Goal: Obtain resource: Obtain resource

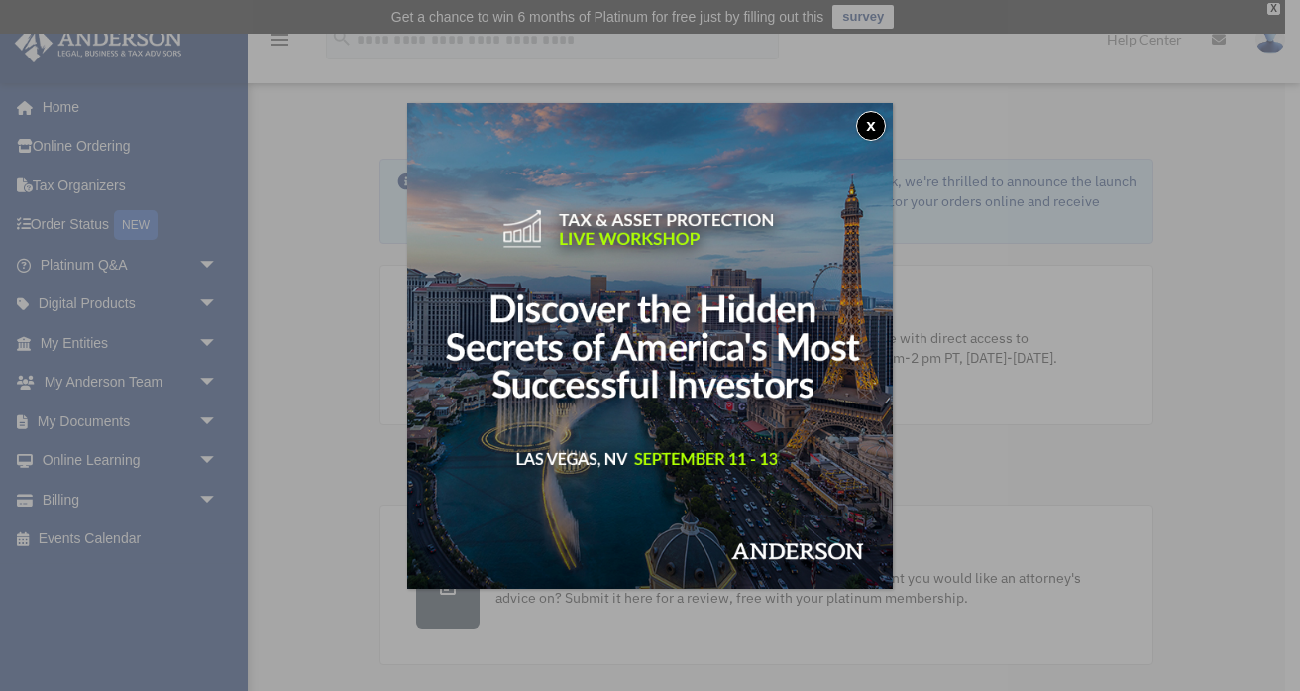
click at [876, 119] on button "x" at bounding box center [871, 126] width 30 height 30
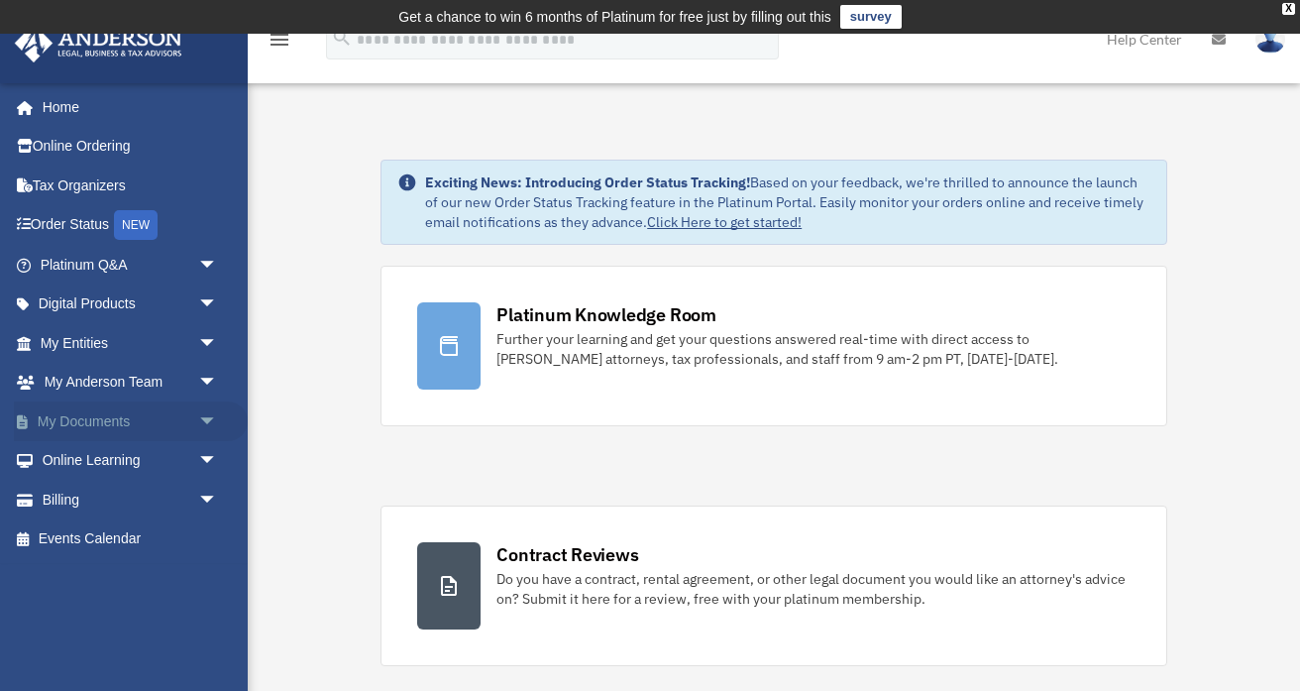
click at [125, 420] on link "My Documents arrow_drop_down" at bounding box center [131, 421] width 234 height 40
click at [214, 411] on span "arrow_drop_down" at bounding box center [218, 421] width 40 height 41
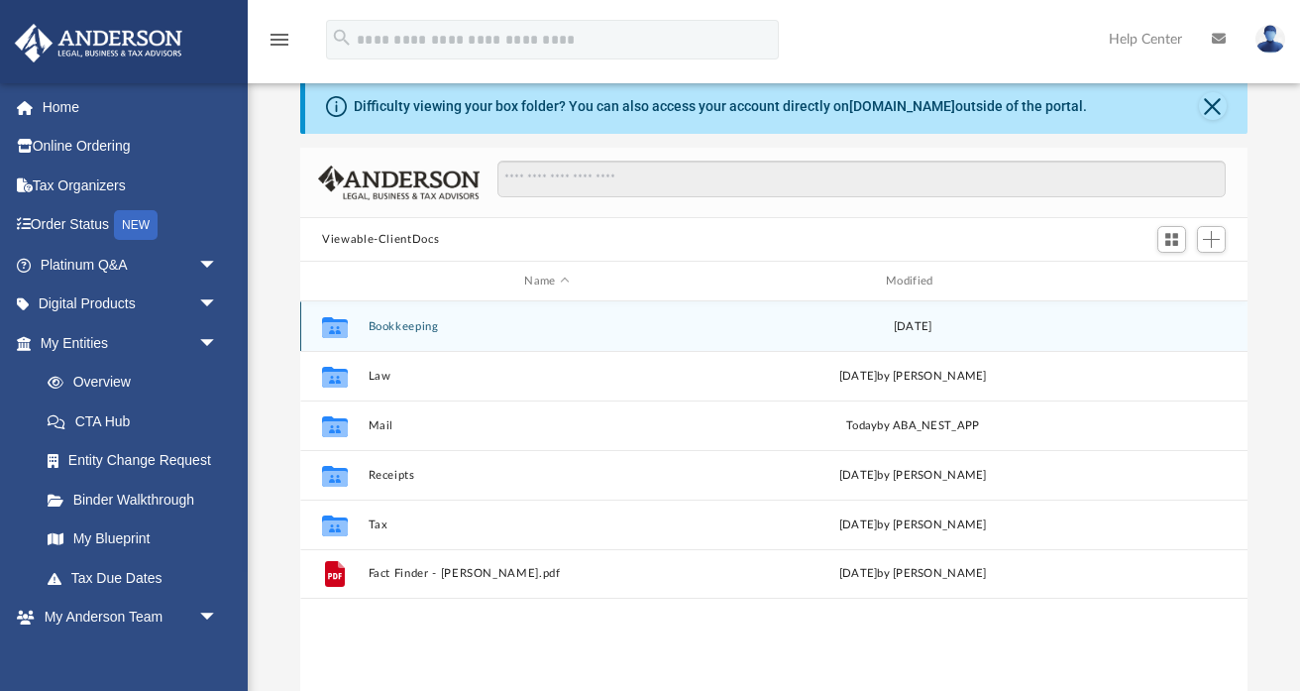
scroll to position [97, 0]
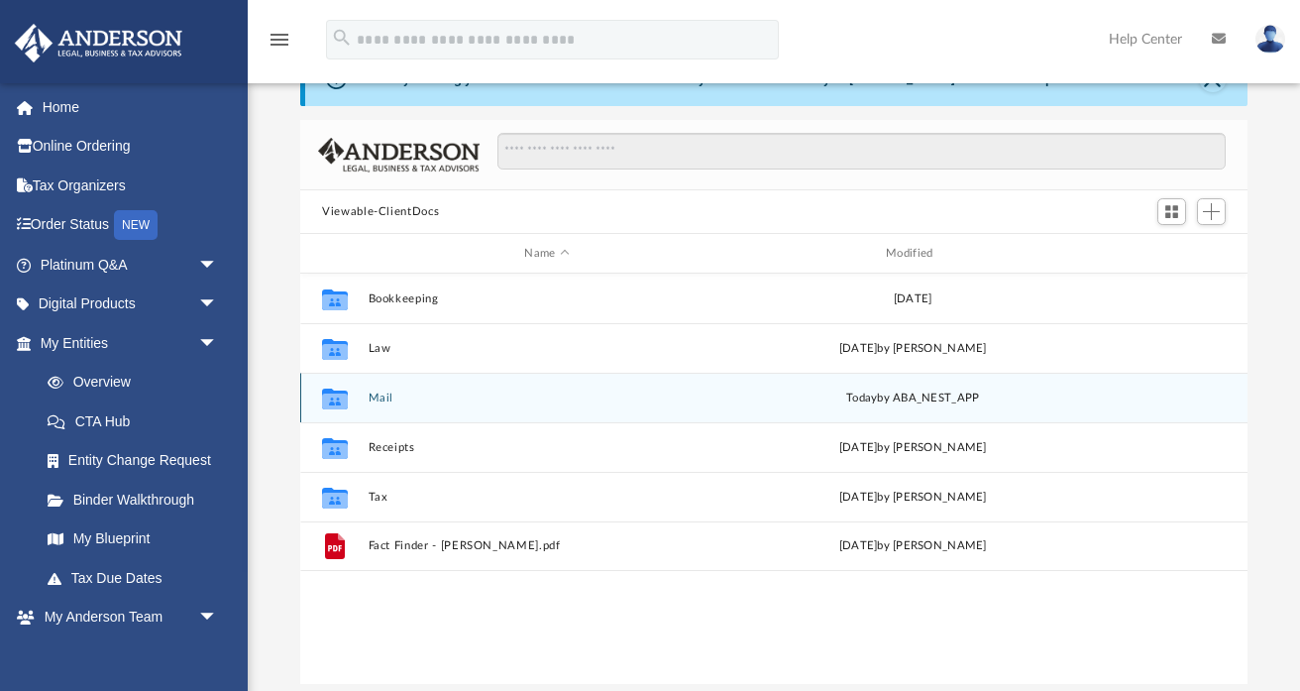
click at [388, 388] on div "Collaborated Folder Mail today by ABA_NEST_APP" at bounding box center [773, 398] width 947 height 50
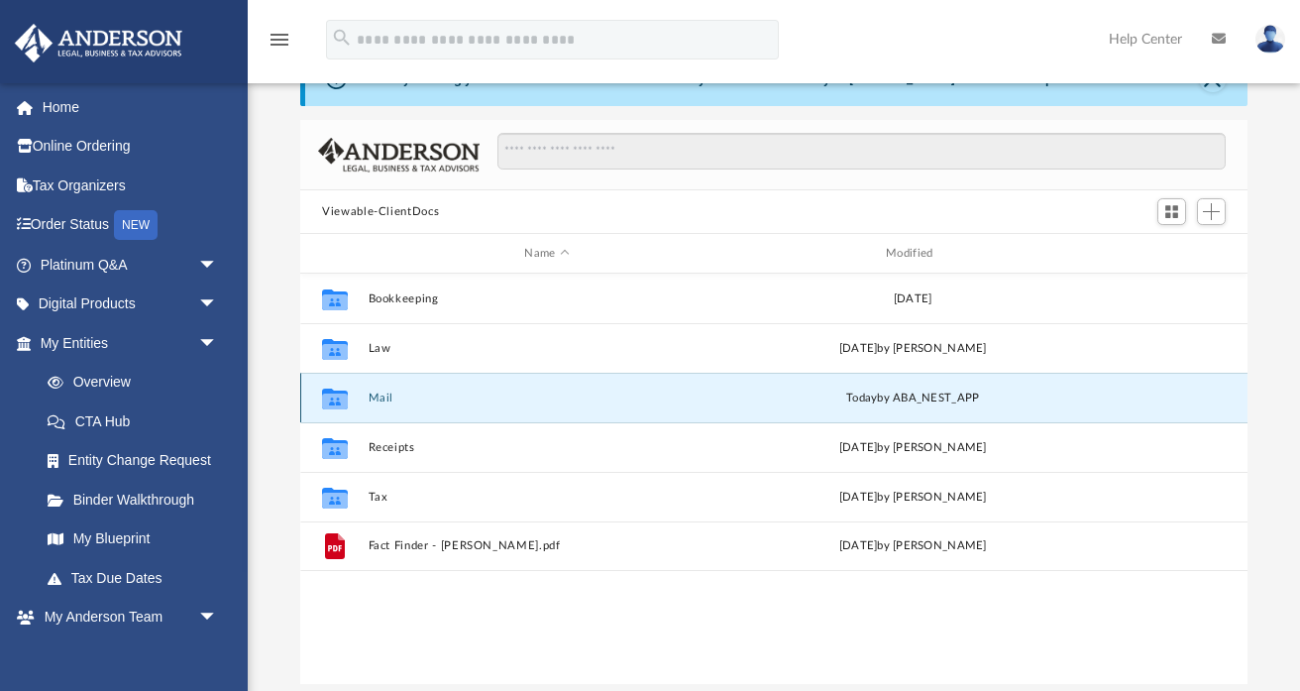
click at [388, 388] on div "Collaborated Folder Mail today by ABA_NEST_APP" at bounding box center [773, 398] width 947 height 50
click at [338, 397] on icon "grid" at bounding box center [335, 397] width 26 height 21
click at [378, 397] on button "Mail" at bounding box center [548, 397] width 358 height 13
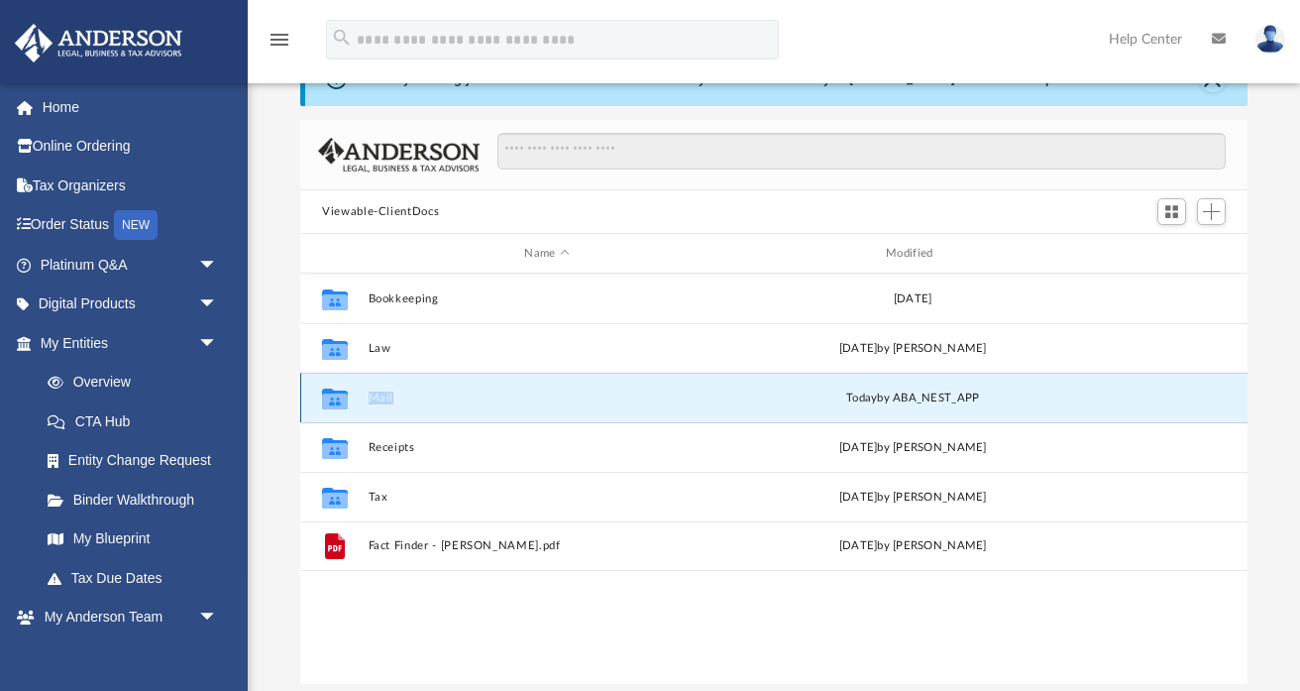
click at [378, 397] on button "Mail" at bounding box center [548, 397] width 358 height 13
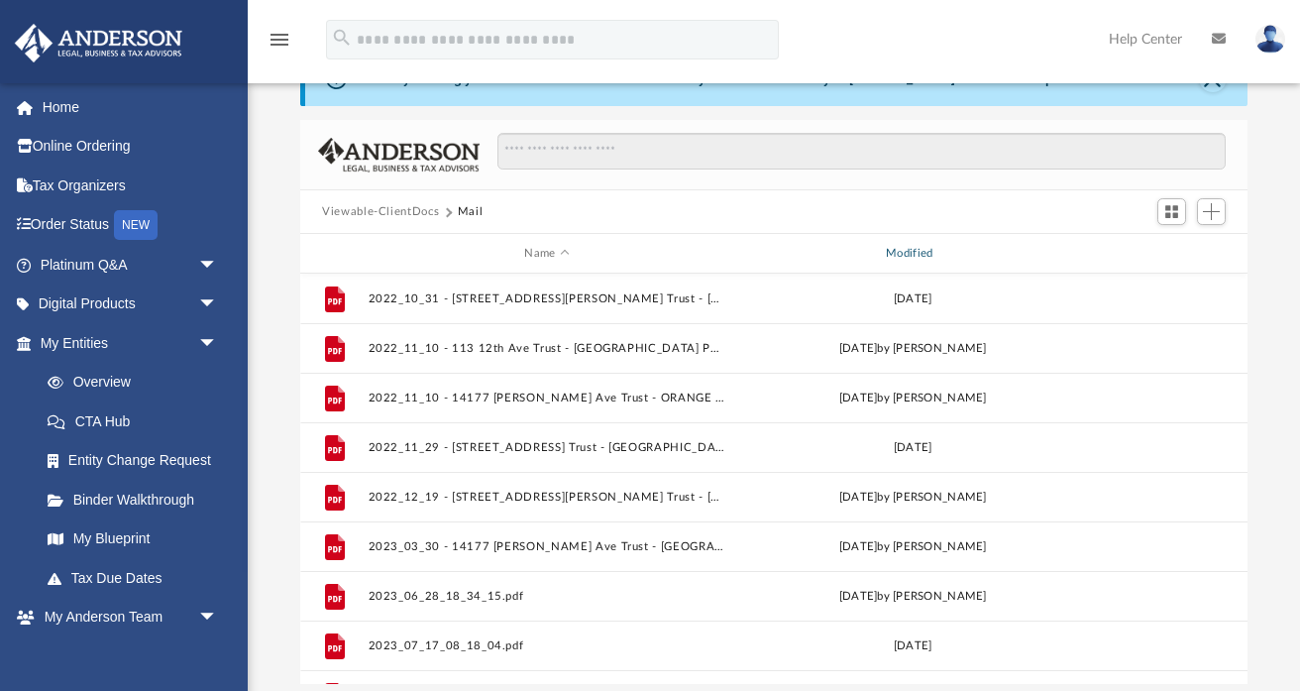
click at [922, 252] on div "Modified" at bounding box center [912, 254] width 358 height 18
click at [909, 250] on div "Modified" at bounding box center [912, 254] width 358 height 18
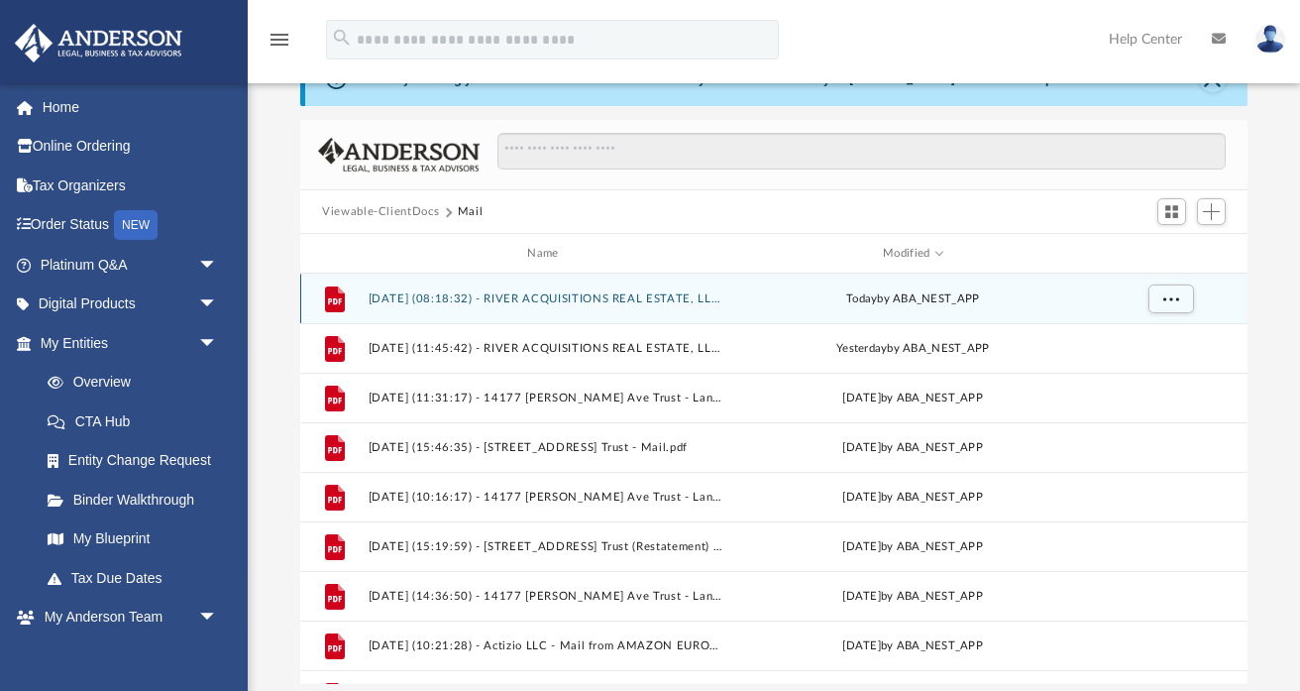
click at [551, 297] on button "2025.09.04 (08:18:32) - RIVER ACQUISITIONS REAL ESTATE, LLC - Mail.pdf" at bounding box center [548, 298] width 358 height 13
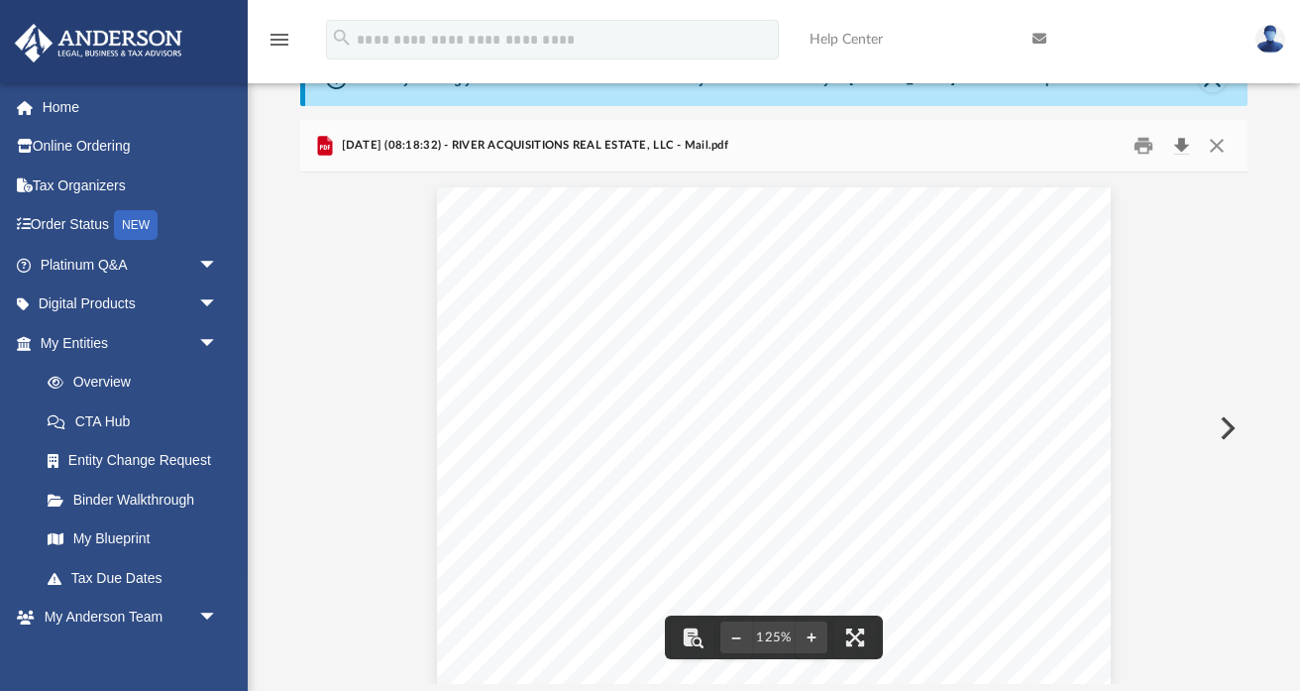
click at [1184, 139] on button "Download" at bounding box center [1181, 146] width 36 height 31
click at [657, 384] on div "Page 1" at bounding box center [774, 623] width 674 height 872
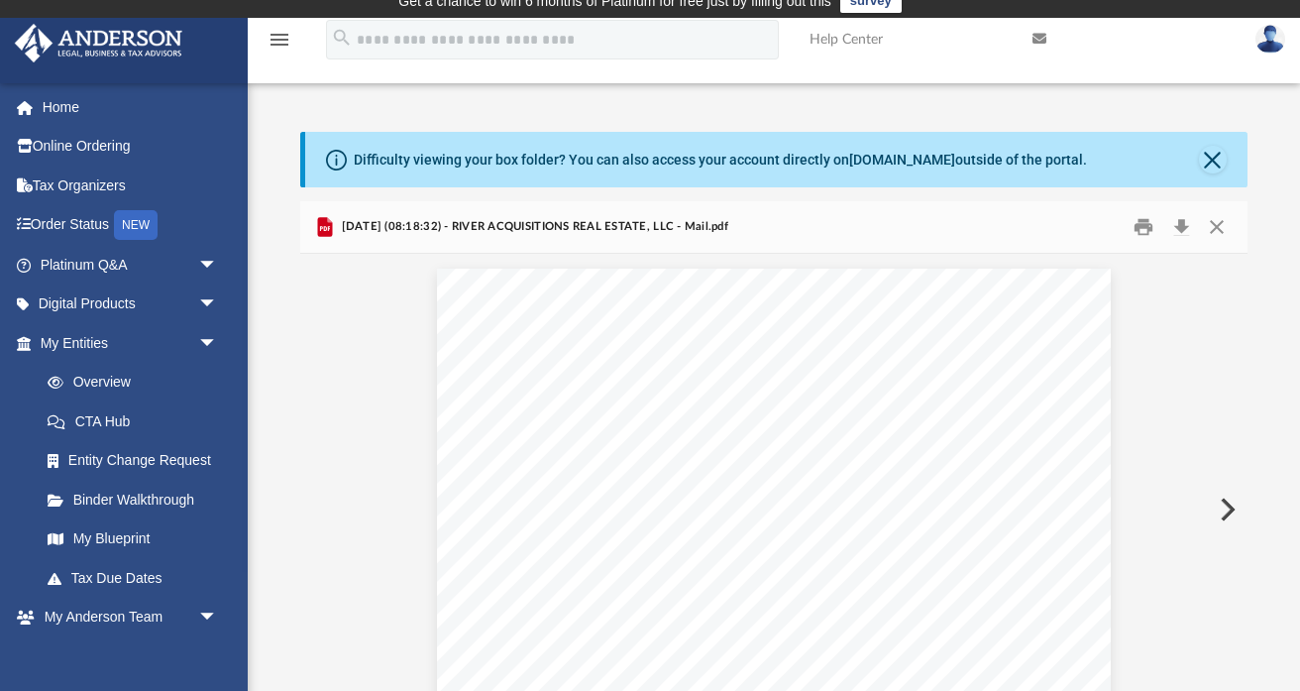
scroll to position [0, 0]
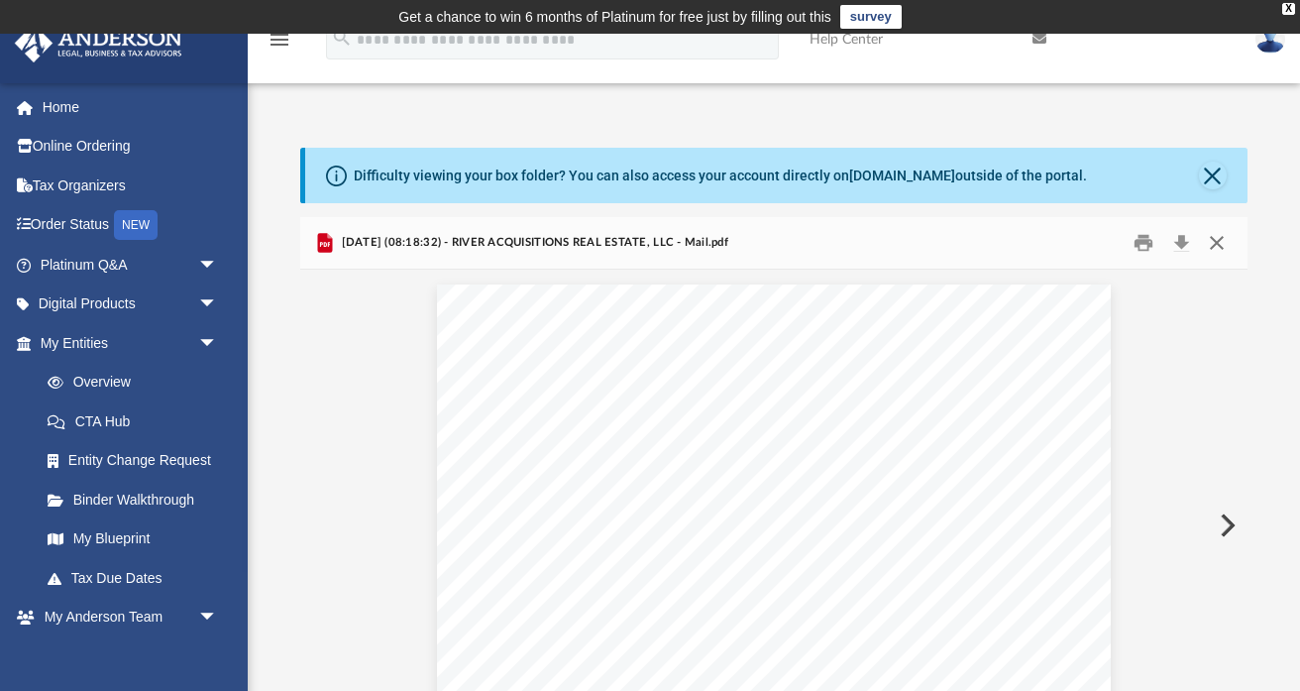
click at [1218, 236] on button "Close" at bounding box center [1217, 243] width 36 height 31
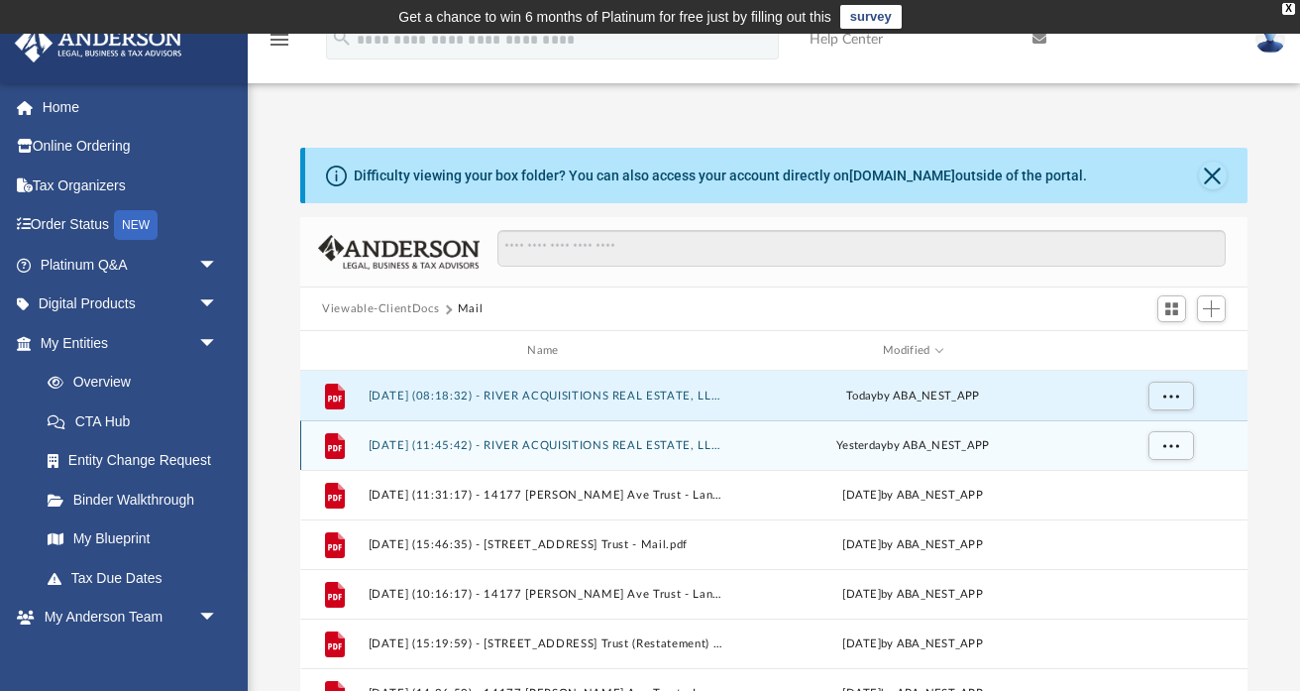
click at [652, 443] on button "2025.09.03 (11:45:42) - RIVER ACQUISITIONS REAL ESTATE, LLC - Mail.pdf" at bounding box center [548, 445] width 358 height 13
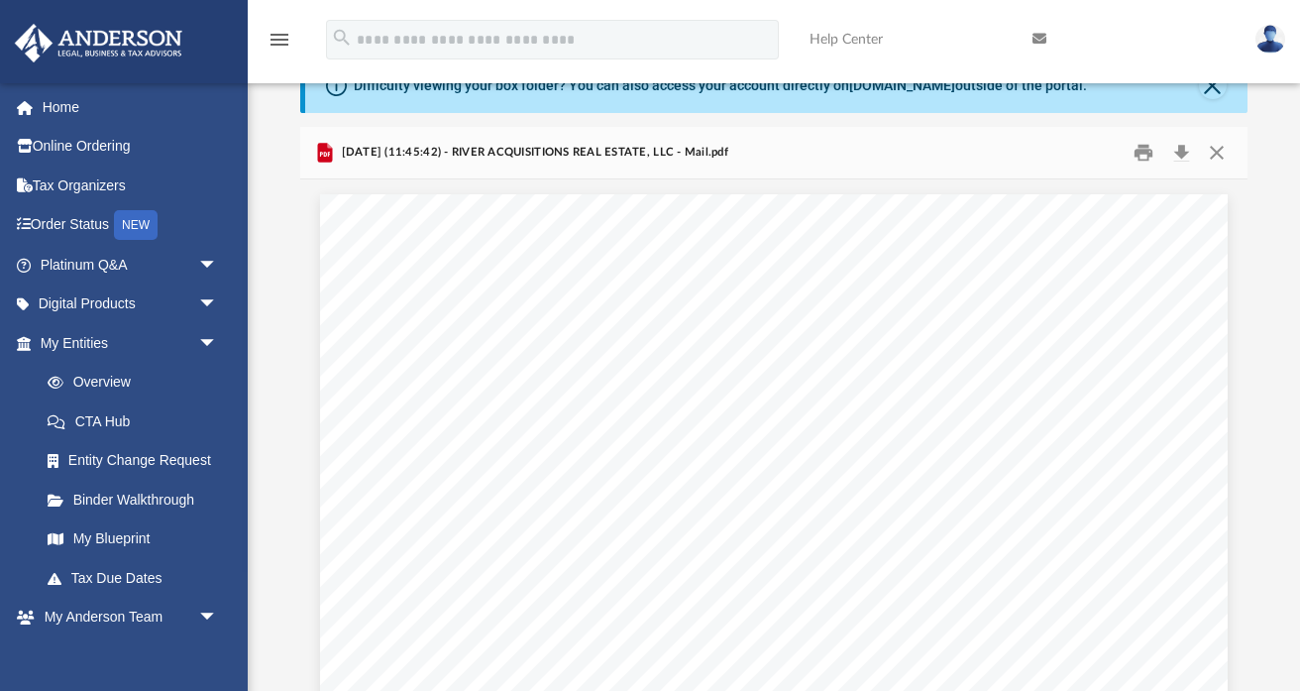
scroll to position [65, 0]
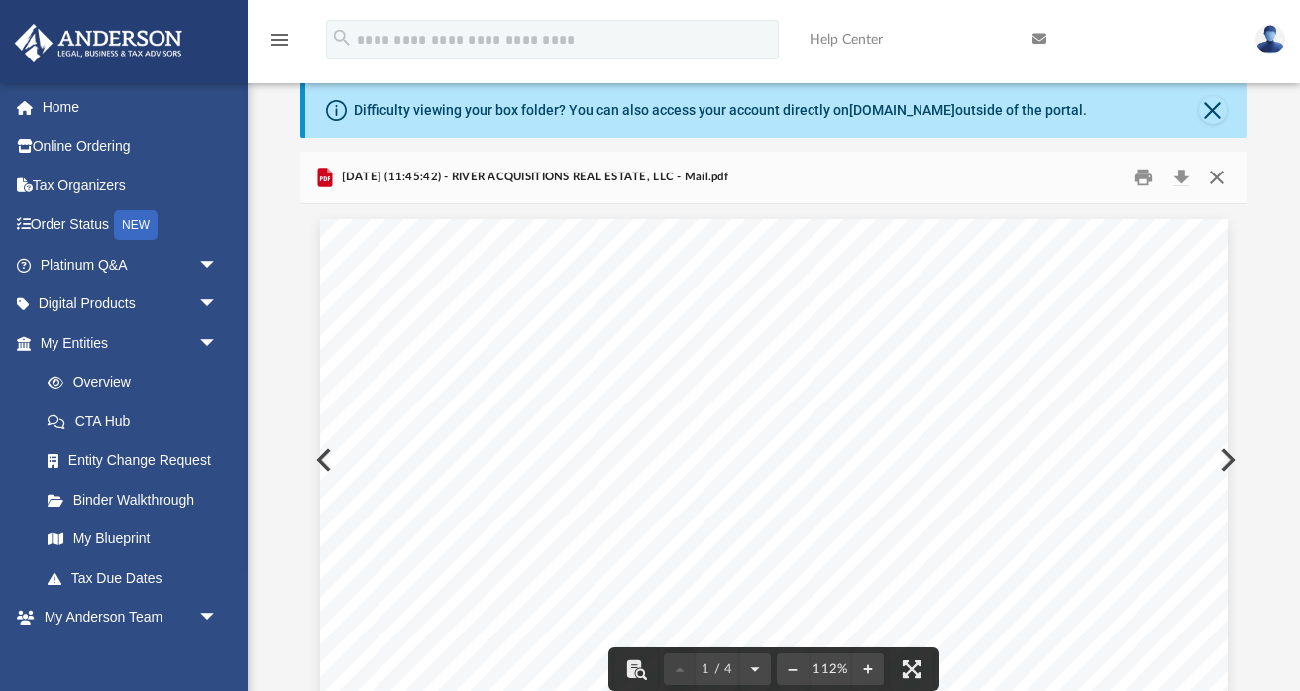
click at [1213, 183] on button "Close" at bounding box center [1217, 178] width 36 height 31
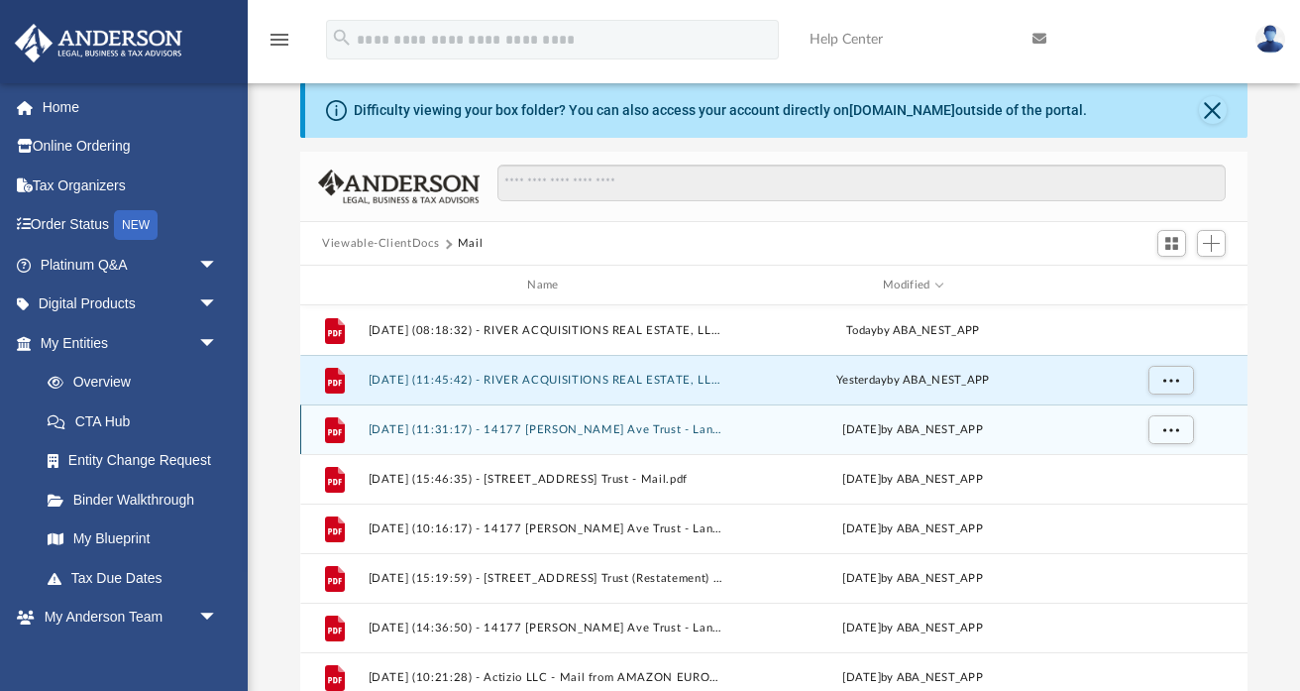
click at [597, 432] on button "2025.08.28 (11:31:17) - 14177 Corrigan Ave Trust - Land Trust Documents from Am…" at bounding box center [548, 429] width 358 height 13
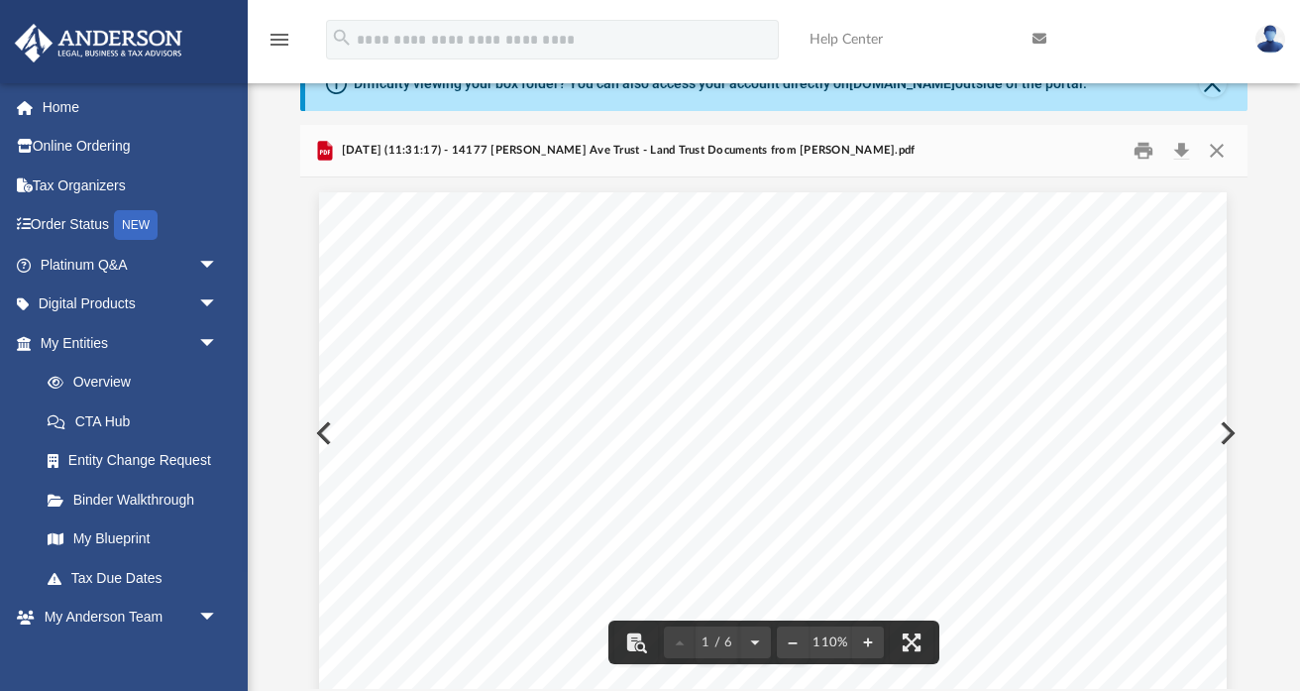
scroll to position [0, 0]
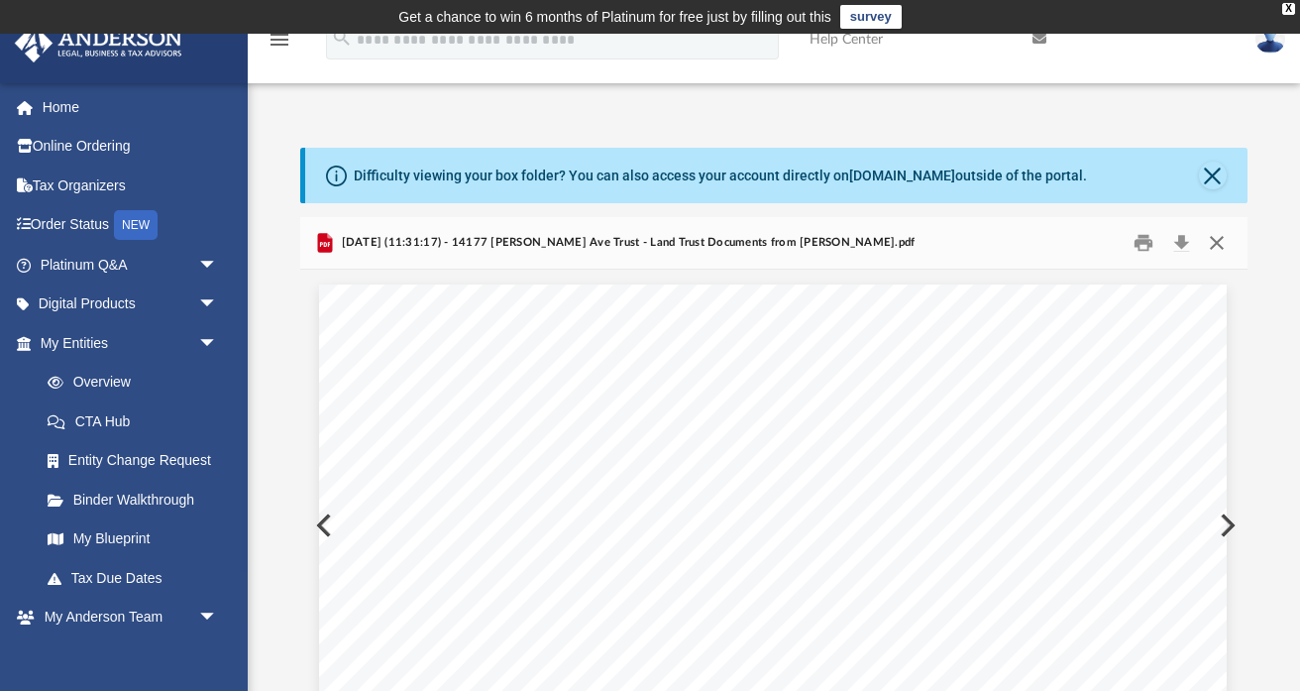
click at [1220, 239] on button "Close" at bounding box center [1217, 243] width 36 height 31
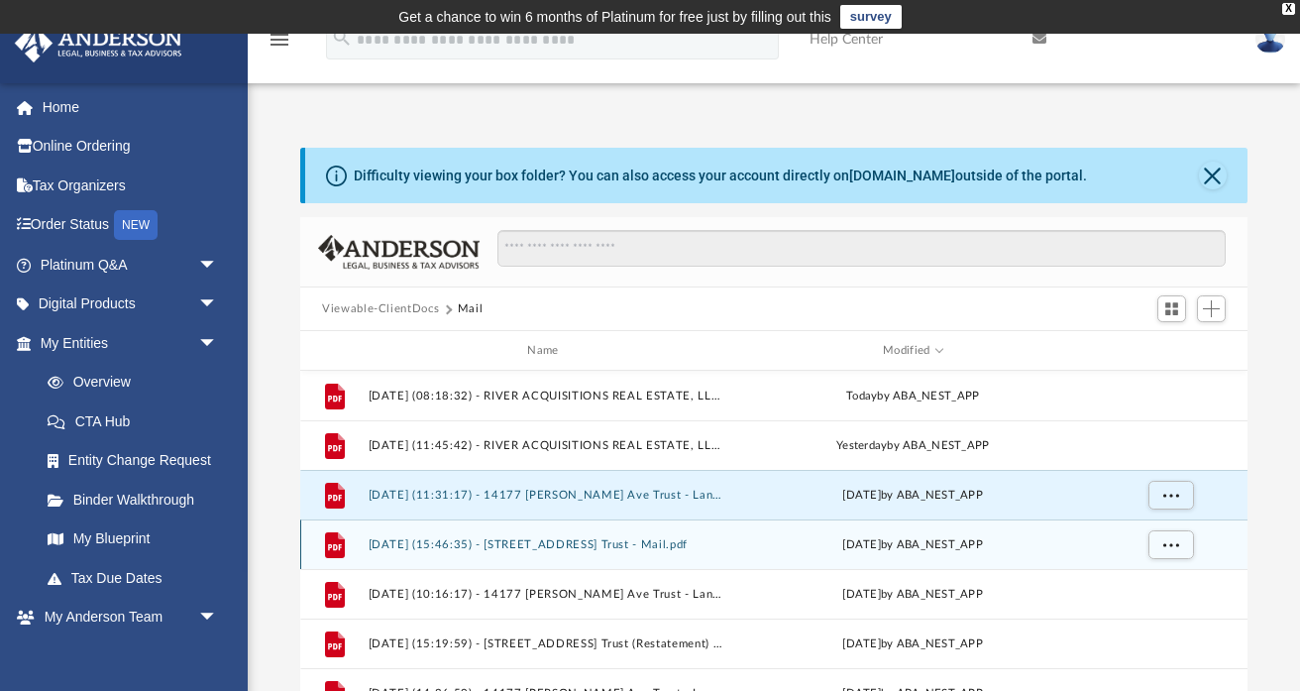
click at [553, 540] on button "2025.08.27 (15:46:35) - 113 12th Ave Trust - Mail.pdf" at bounding box center [548, 544] width 358 height 13
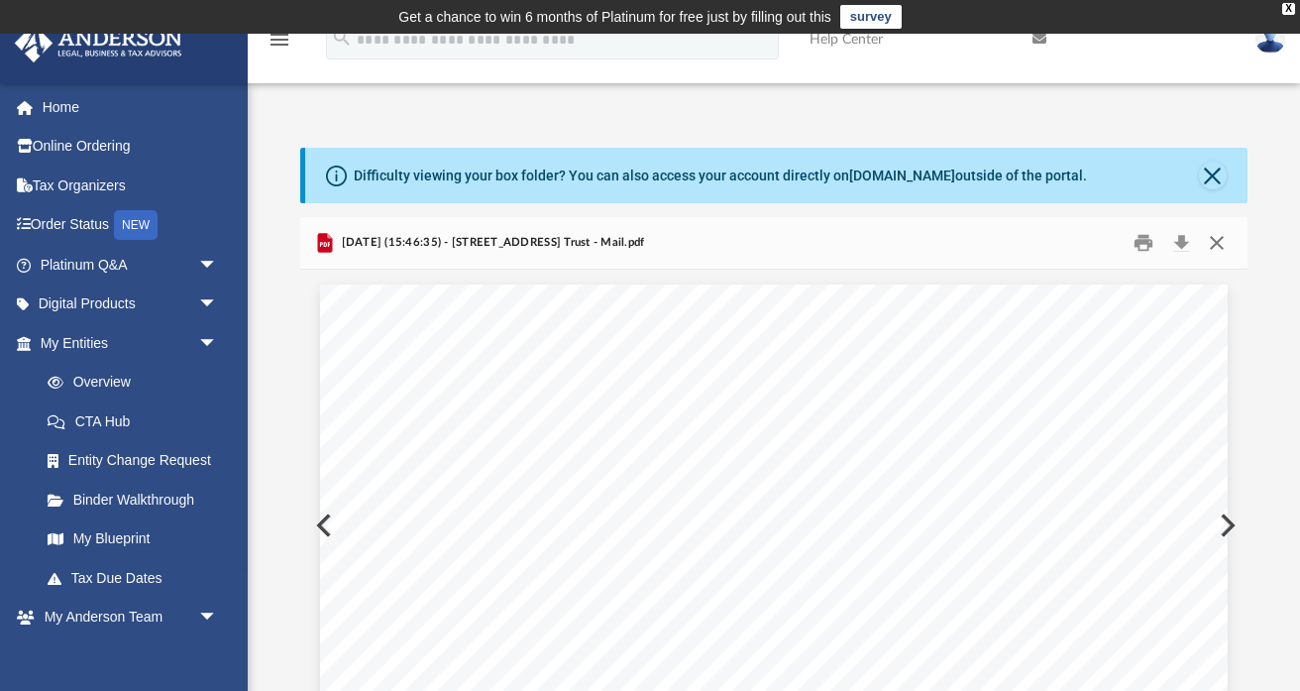
click at [1219, 242] on button "Close" at bounding box center [1217, 243] width 36 height 31
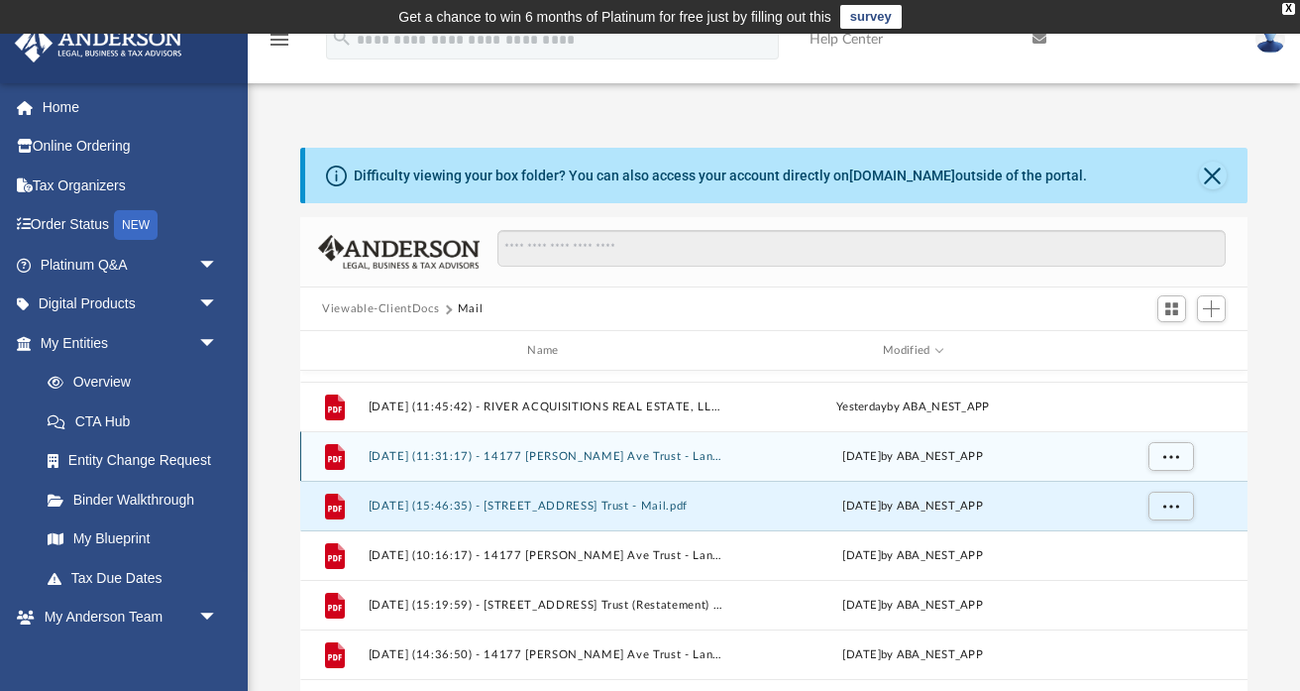
scroll to position [43, 0]
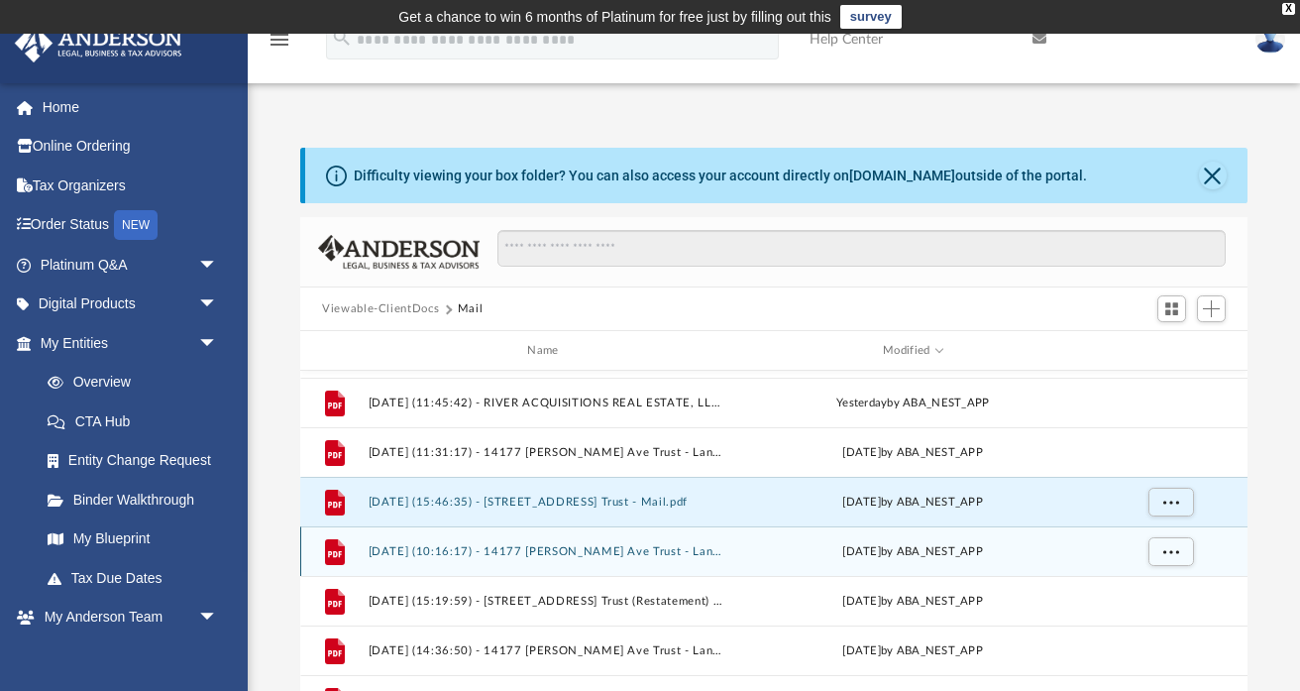
click at [609, 552] on button "2025.08.04 (10:16:17) - 14177 Corrigan Ave Trust - Land Trust Documents from Je…" at bounding box center [548, 551] width 358 height 13
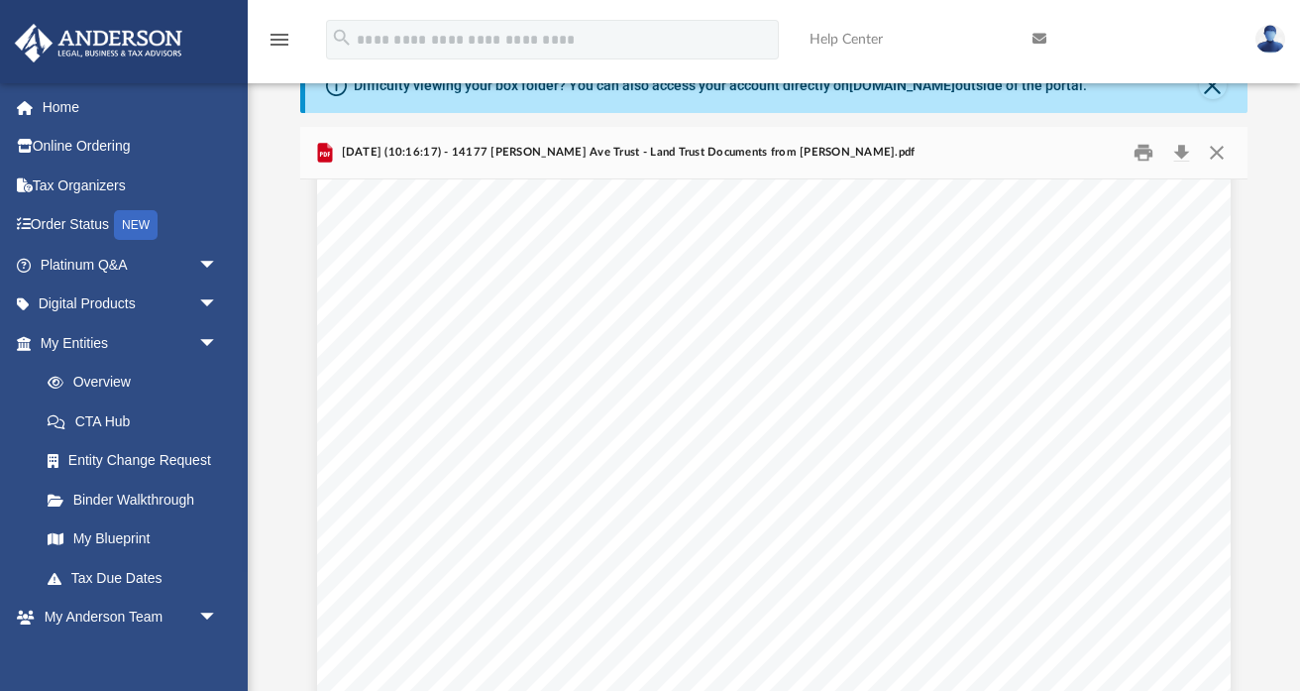
scroll to position [2827, 0]
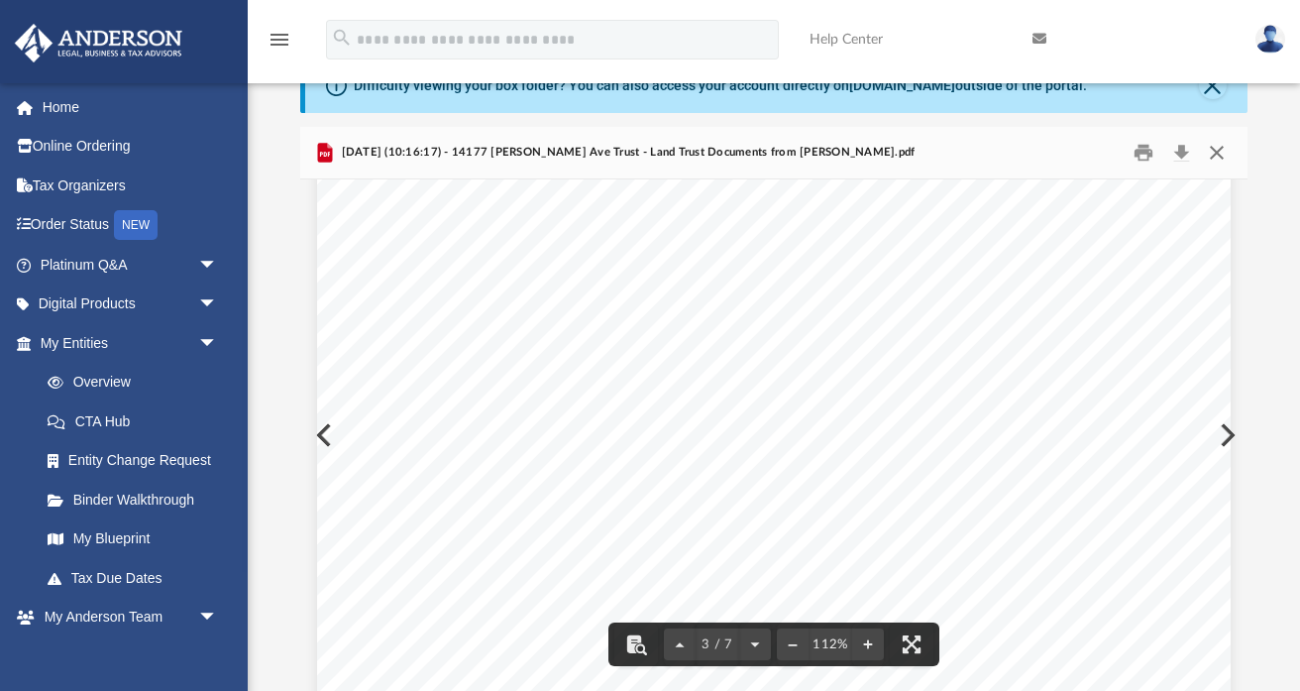
click at [1215, 162] on button "Close" at bounding box center [1217, 153] width 36 height 31
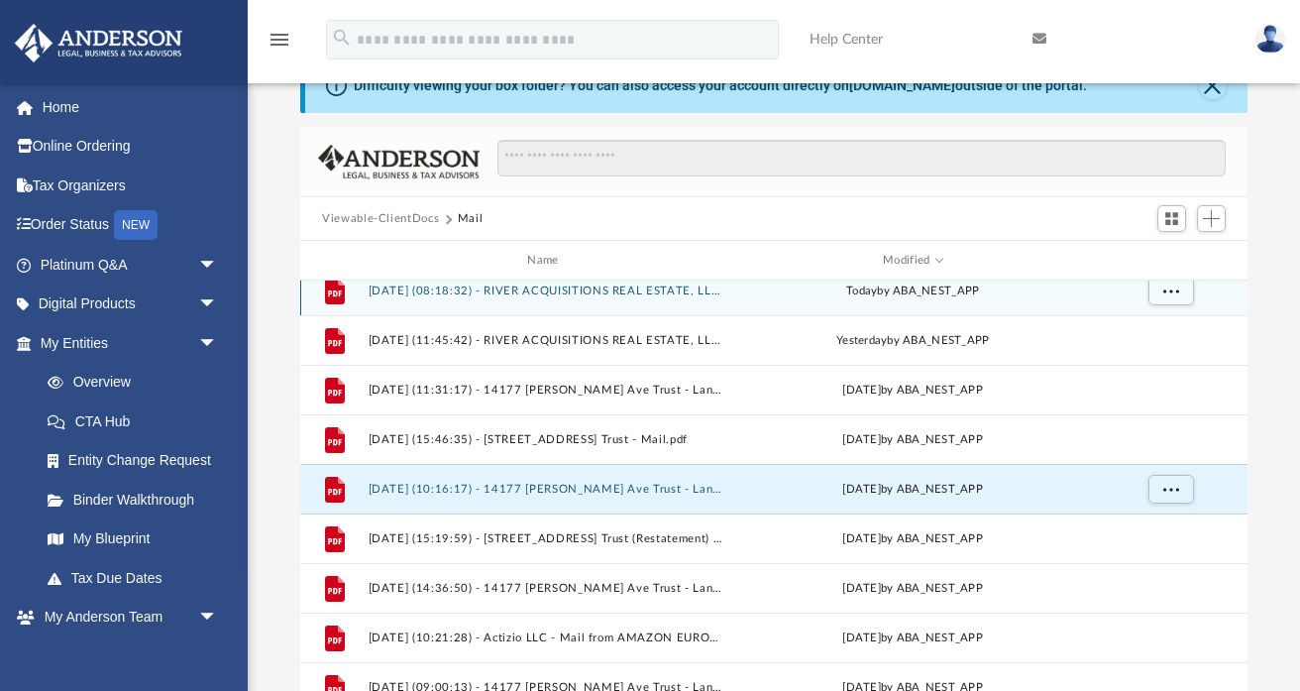
scroll to position [0, 0]
